Goal: Transaction & Acquisition: Purchase product/service

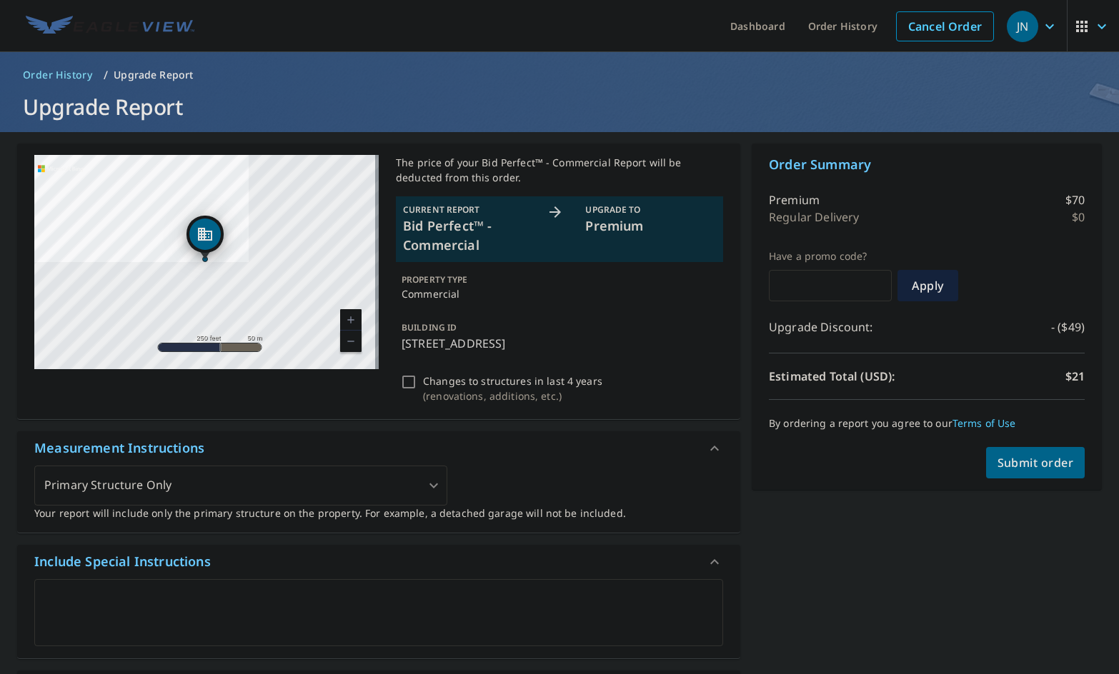
click at [1024, 468] on span "Submit order" at bounding box center [1035, 463] width 76 height 16
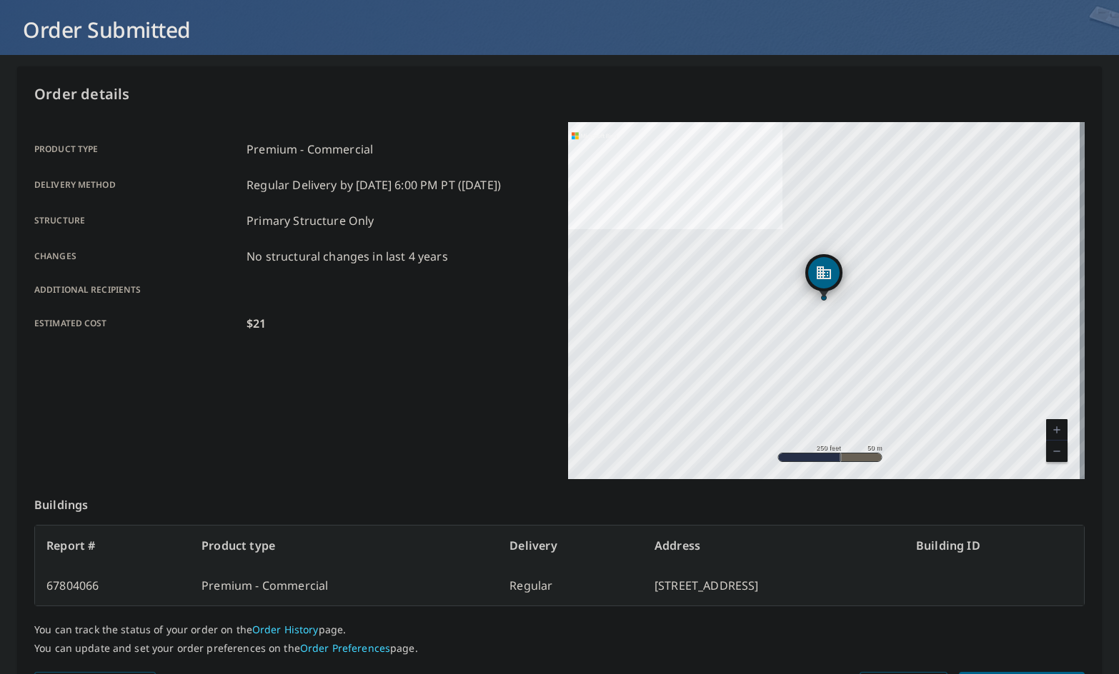
scroll to position [166, 0]
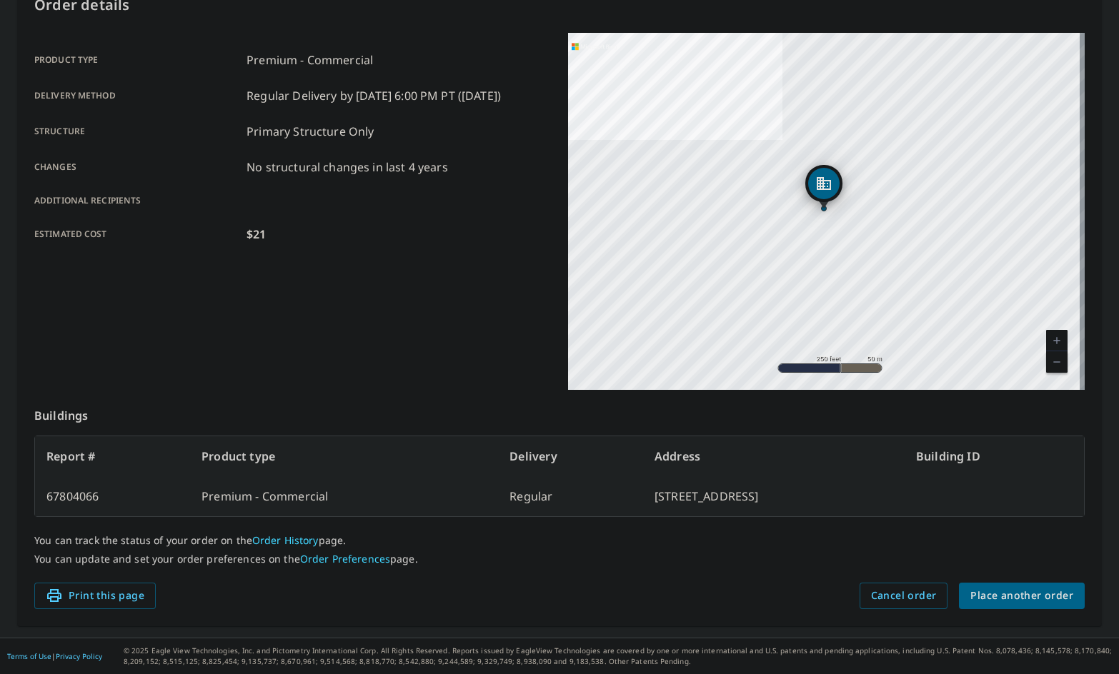
click at [82, 497] on td "67804066" at bounding box center [112, 497] width 155 height 40
copy td "67804066"
click at [81, 494] on td "67804066" at bounding box center [112, 497] width 155 height 40
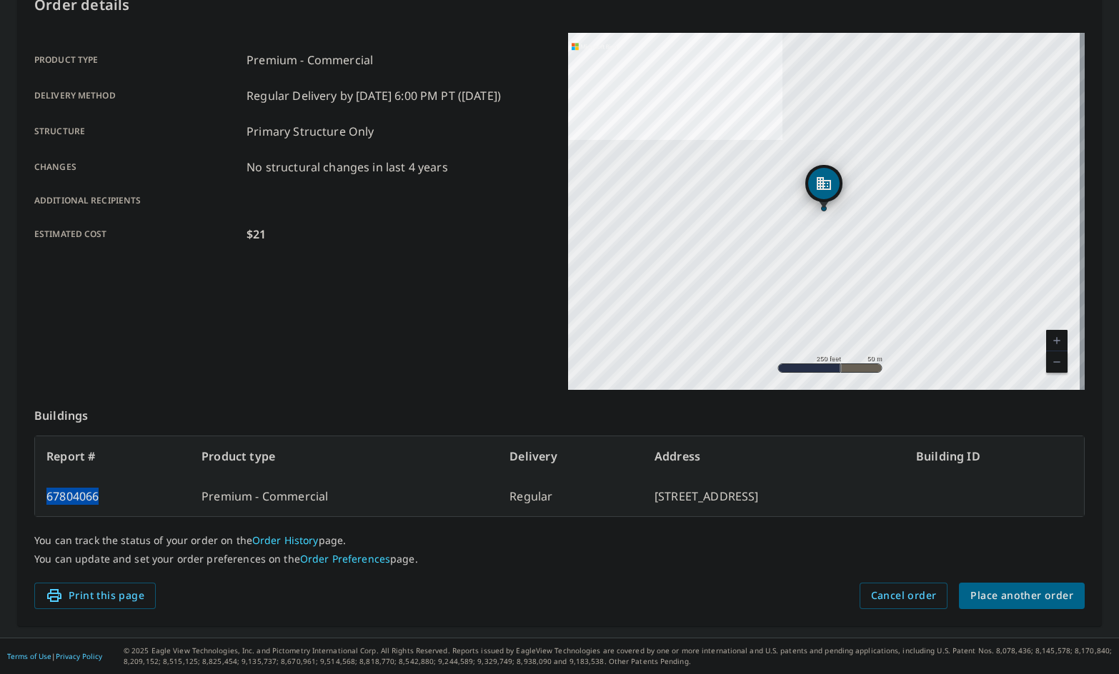
click at [81, 494] on td "67804066" at bounding box center [112, 497] width 155 height 40
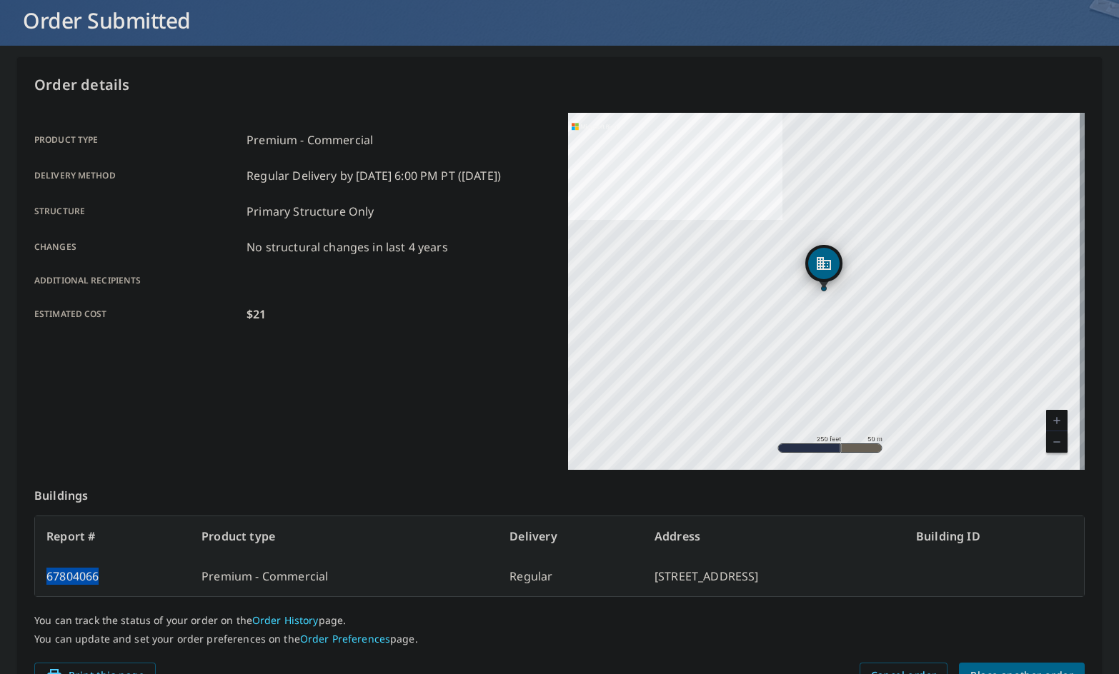
scroll to position [0, 0]
